Goal: Find specific page/section: Find specific page/section

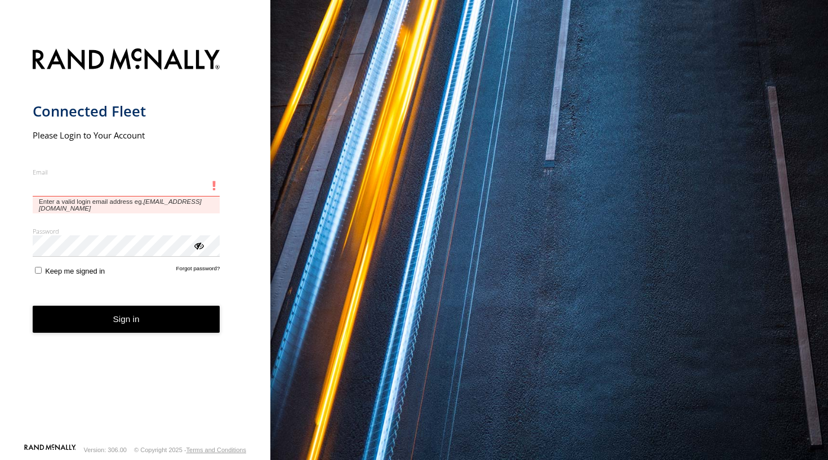
type input "**********"
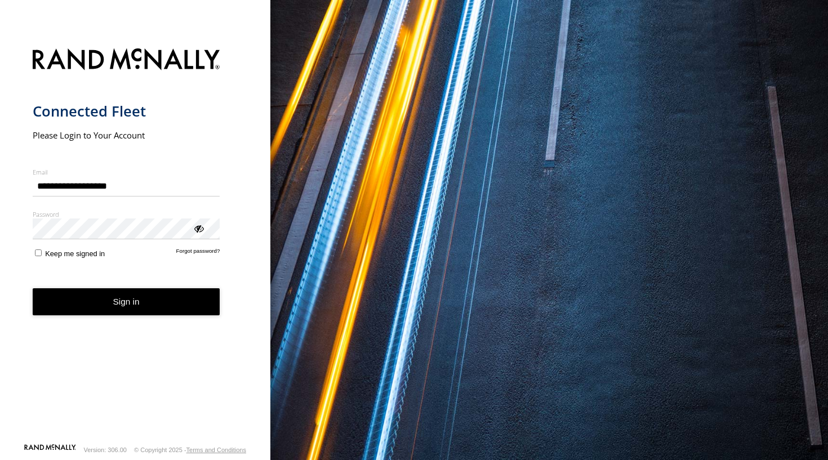
click at [125, 303] on button "Sign in" at bounding box center [127, 303] width 188 height 28
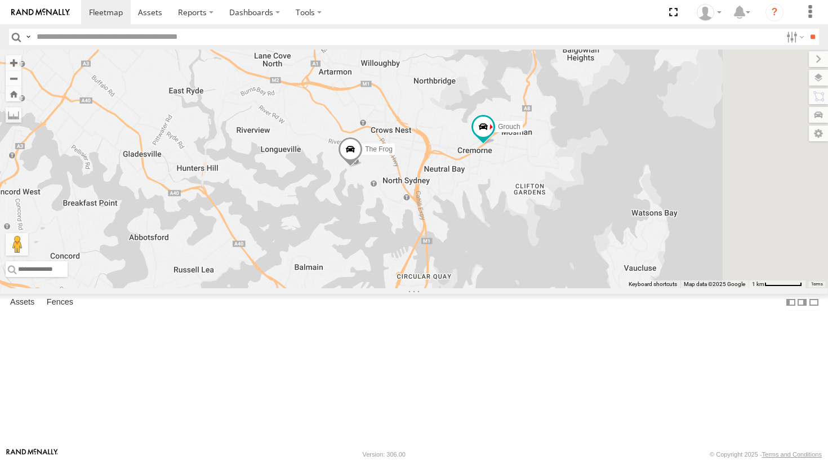
drag, startPoint x: 605, startPoint y: 282, endPoint x: 453, endPoint y: 139, distance: 208.9
click at [453, 139] on div "Grouch The Fridge The Frog Big Red Hippo" at bounding box center [414, 169] width 828 height 239
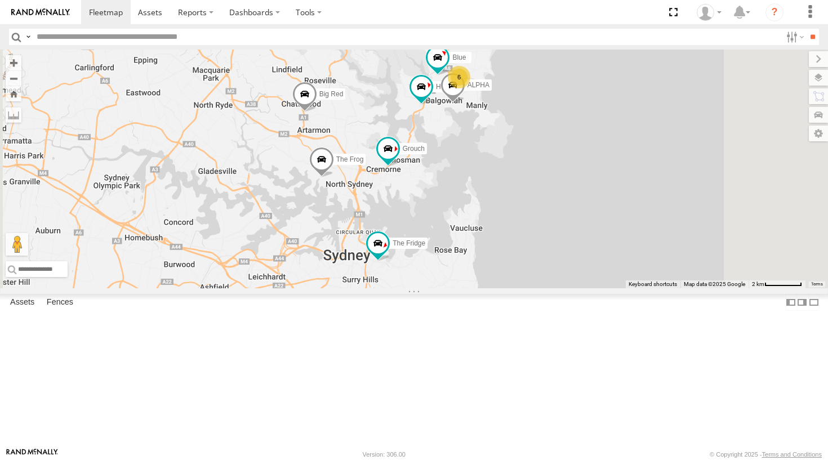
drag, startPoint x: 568, startPoint y: 210, endPoint x: 507, endPoint y: 265, distance: 82.6
click at [507, 265] on div "Grouch The Fridge The Frog Big Red Hippo ALPHA Blue DELTA 6" at bounding box center [414, 169] width 828 height 239
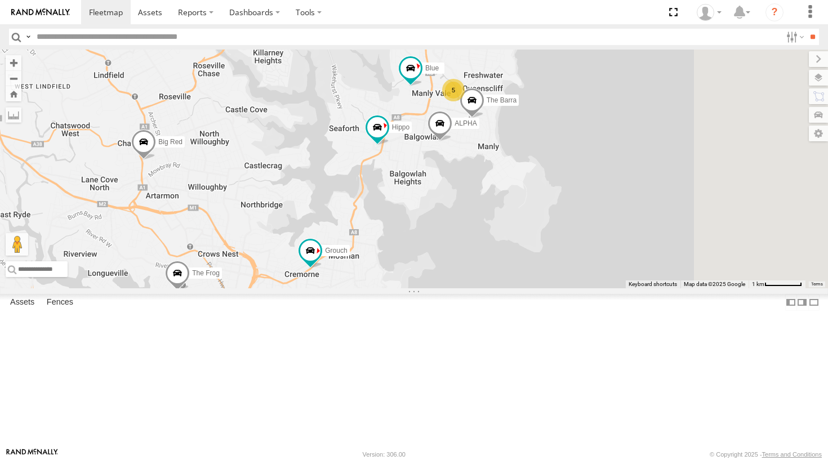
drag, startPoint x: 603, startPoint y: 165, endPoint x: 566, endPoint y: 190, distance: 44.7
click at [566, 190] on div "Grouch The Fridge The Frog Big Red Hippo ALPHA Blue DELTA Troopie 5 The Barra" at bounding box center [414, 169] width 828 height 239
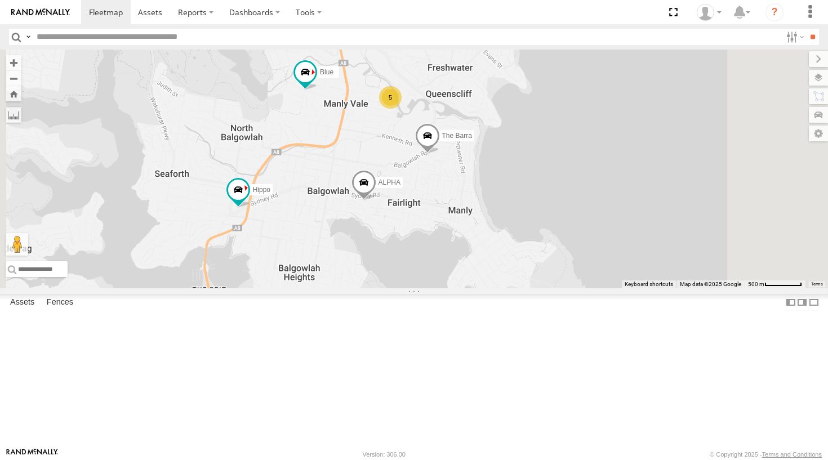
drag, startPoint x: 581, startPoint y: 174, endPoint x: 491, endPoint y: 184, distance: 90.1
click at [491, 184] on div "Grouch The Fridge The Frog Big Red Hippo ALPHA Blue DELTA Troopie The Barra 5" at bounding box center [414, 169] width 828 height 239
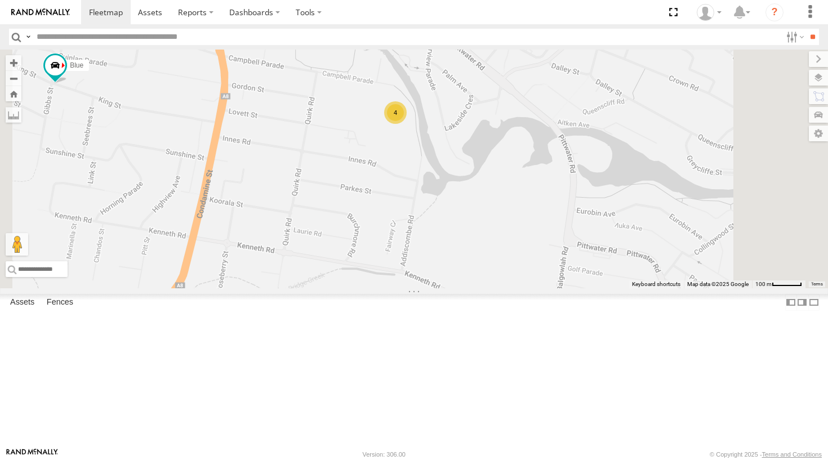
drag, startPoint x: 578, startPoint y: 217, endPoint x: 536, endPoint y: 238, distance: 46.9
click at [536, 238] on div "Grouch The Fridge The Frog Big Red Hippo ALPHA Blue DELTA Troopie The Barra 4 B…" at bounding box center [414, 169] width 828 height 239
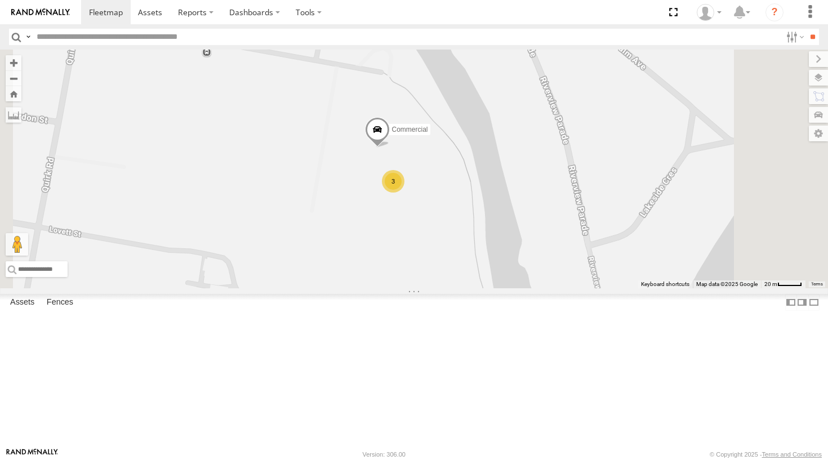
drag, startPoint x: 534, startPoint y: 241, endPoint x: 544, endPoint y: 193, distance: 49.6
click at [544, 193] on div "Grouch The Fridge The Frog Big Red Hippo ALPHA Blue DELTA Troopie The Barra Bin…" at bounding box center [414, 169] width 828 height 239
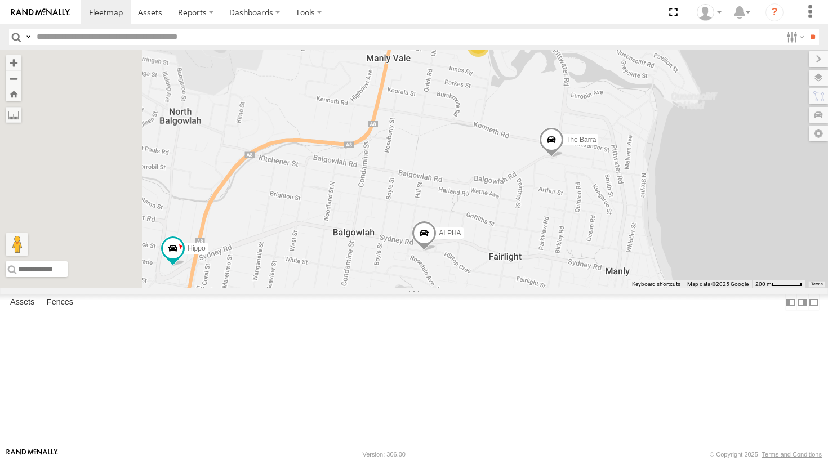
drag, startPoint x: 480, startPoint y: 224, endPoint x: 568, endPoint y: 141, distance: 120.8
click at [568, 141] on div "Grouch The Fridge The Frog Big Red Hippo ALPHA Blue DELTA Troopie The Barra Bin…" at bounding box center [414, 169] width 828 height 239
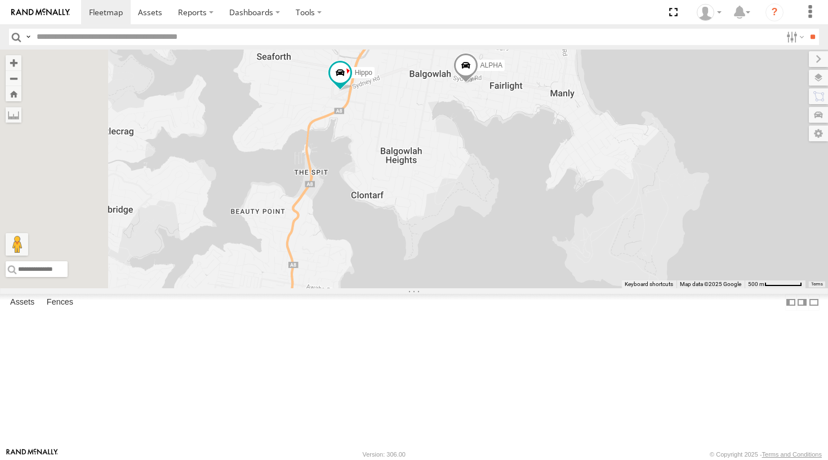
drag, startPoint x: 485, startPoint y: 257, endPoint x: 514, endPoint y: 190, distance: 73.0
click at [514, 190] on div "Grouch The Fridge The Frog Big Red Hippo ALPHA Blue DELTA Troopie The Barra 5" at bounding box center [414, 169] width 828 height 239
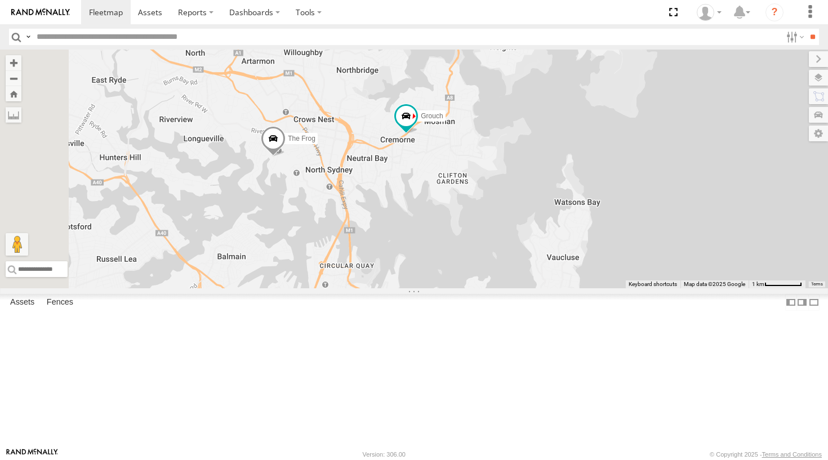
drag, startPoint x: 478, startPoint y: 283, endPoint x: 596, endPoint y: 169, distance: 164.2
click at [596, 169] on div "Grouch The Fridge The Frog Big Red Hippo ALPHA Blue DELTA Troopie The Barra 5" at bounding box center [414, 169] width 828 height 239
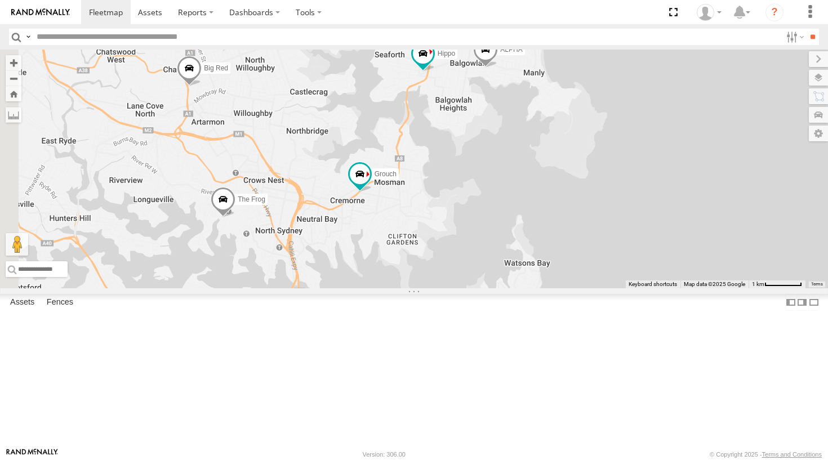
drag, startPoint x: 536, startPoint y: 227, endPoint x: 445, endPoint y: 323, distance: 132.3
click at [445, 289] on div "Grouch The Fridge The Frog Big Red Hippo ALPHA Blue DELTA Troopie The Barra 5" at bounding box center [414, 169] width 828 height 239
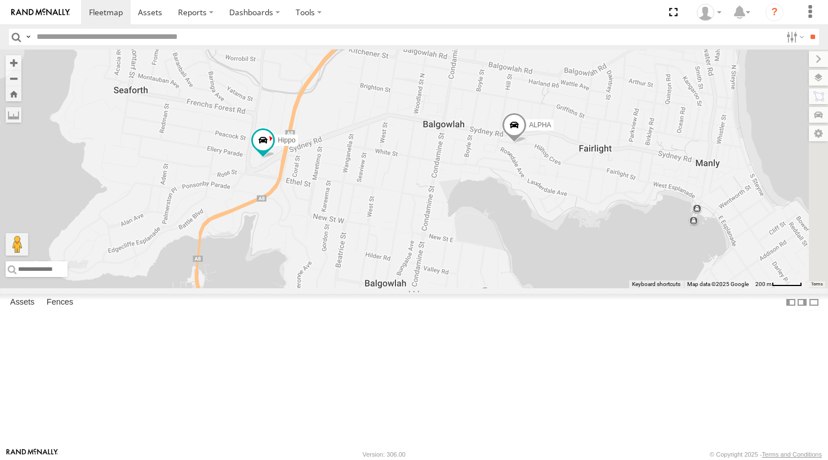
drag, startPoint x: 494, startPoint y: 228, endPoint x: 423, endPoint y: 205, distance: 75.0
click at [428, 209] on div "Grouch The Fridge The Frog Big Red Hippo ALPHA Blue DELTA Troopie The Barra 3" at bounding box center [414, 169] width 828 height 239
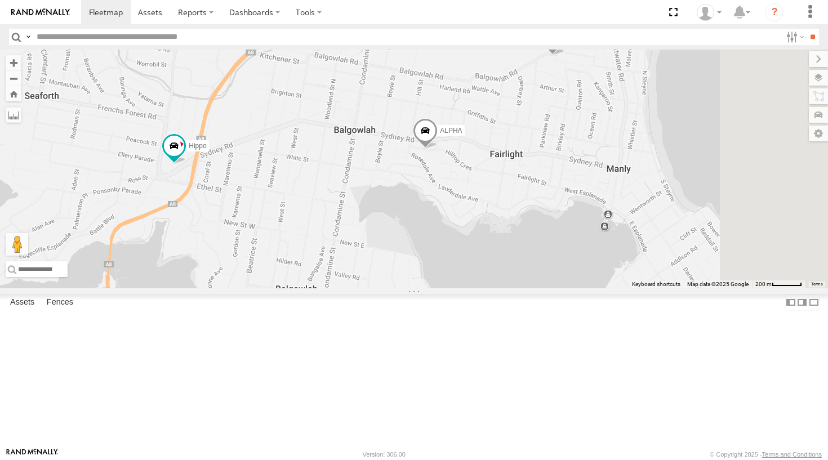
drag, startPoint x: 626, startPoint y: 221, endPoint x: 534, endPoint y: 227, distance: 92.1
click at [534, 227] on div "Grouch The Fridge The Frog Big Red Hippo ALPHA Blue DELTA Troopie The Barra 3" at bounding box center [414, 169] width 828 height 239
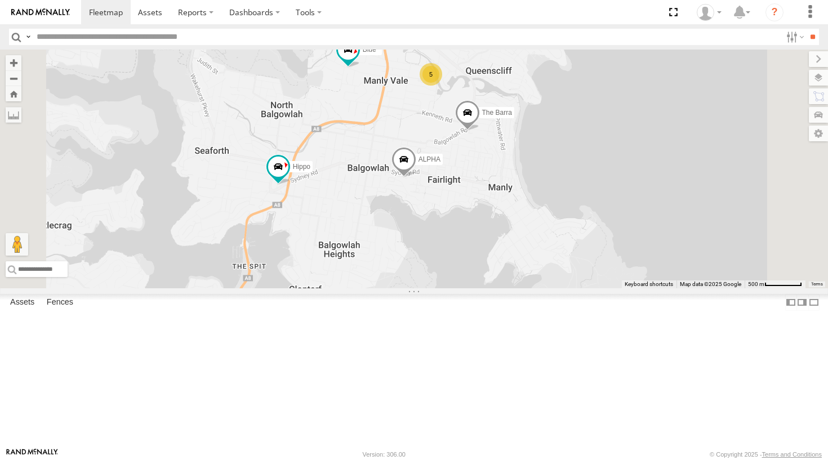
drag, startPoint x: 463, startPoint y: 268, endPoint x: 471, endPoint y: 294, distance: 27.6
click at [471, 289] on div "Grouch The Fridge The Frog Big Red Hippo ALPHA Blue DELTA Troopie The Barra 5" at bounding box center [414, 169] width 828 height 239
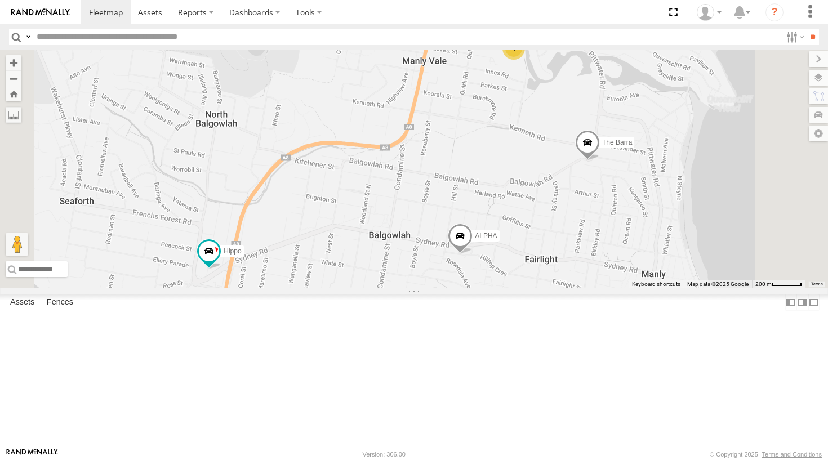
drag, startPoint x: 524, startPoint y: 161, endPoint x: 511, endPoint y: 172, distance: 17.6
click at [511, 172] on div "Grouch The Fridge The Frog Big Red Hippo ALPHA Blue DELTA Troopie The Barra 4 B…" at bounding box center [414, 169] width 828 height 239
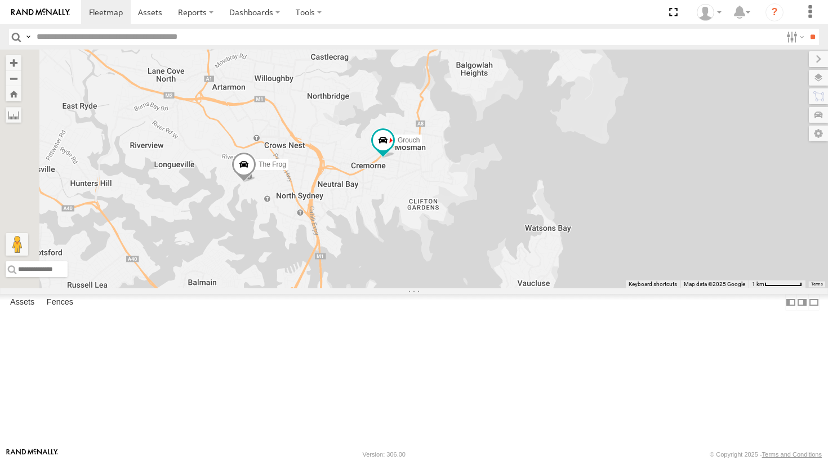
drag, startPoint x: 490, startPoint y: 237, endPoint x: 597, endPoint y: 144, distance: 142.2
click at [597, 144] on div "Grouch The Fridge The Frog Big Red Hippo ALPHA Blue DELTA Troopie The Barra 5" at bounding box center [414, 169] width 828 height 239
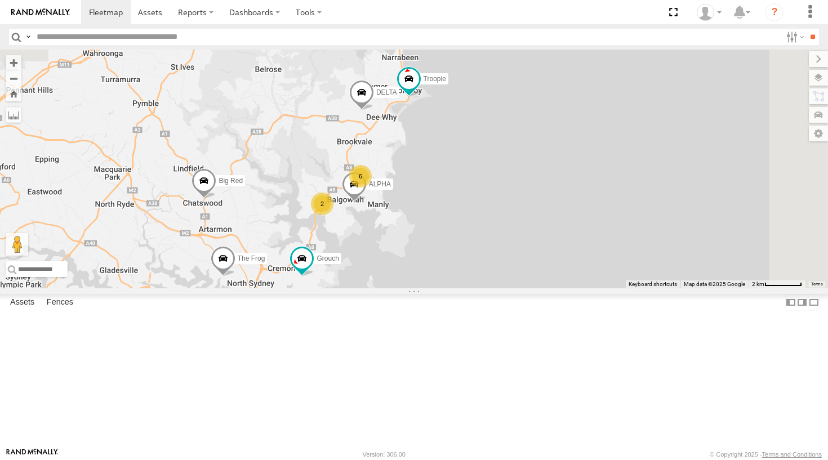
drag, startPoint x: 574, startPoint y: 189, endPoint x: 460, endPoint y: 322, distance: 175.1
click at [460, 289] on div "Grouch The Fridge The Frog ALPHA Big Red 2 DELTA 6 Troopie" at bounding box center [414, 169] width 828 height 239
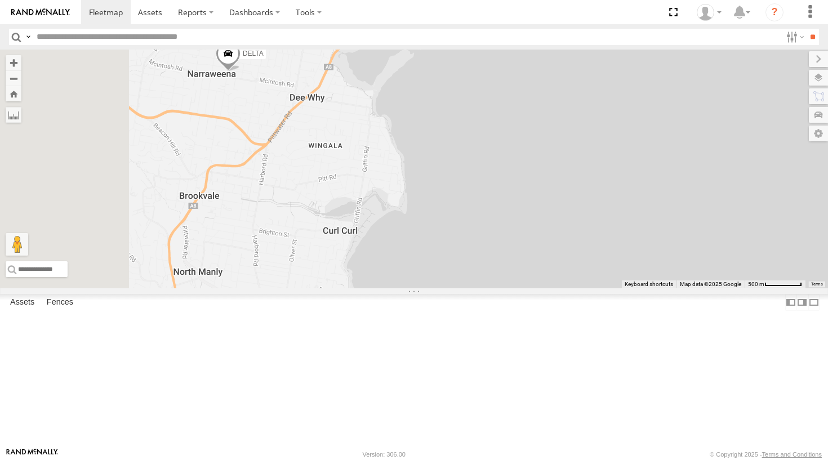
drag, startPoint x: 499, startPoint y: 178, endPoint x: 551, endPoint y: 138, distance: 65.6
click at [551, 138] on div "Grouch The Fridge The Frog ALPHA Big Red DELTA Troopie The Barra 5" at bounding box center [414, 169] width 828 height 239
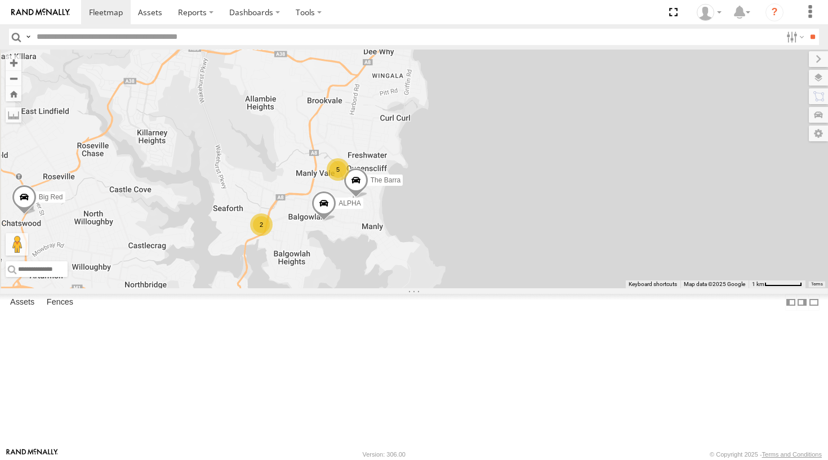
drag, startPoint x: 407, startPoint y: 209, endPoint x: 476, endPoint y: 159, distance: 85.2
click at [476, 159] on div "Grouch The Fridge The Frog ALPHA Big Red DELTA Troopie The Barra 2 5" at bounding box center [414, 169] width 828 height 239
